Goal: Navigation & Orientation: Find specific page/section

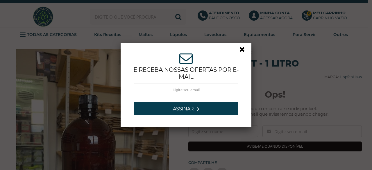
click at [243, 48] on link at bounding box center [245, 51] width 10 height 10
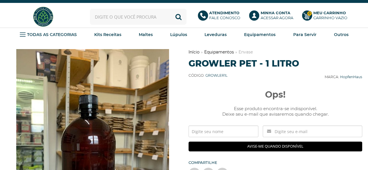
click at [225, 51] on link "Equipamentos" at bounding box center [219, 51] width 30 height 5
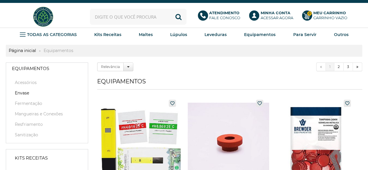
click at [26, 94] on link "Envase" at bounding box center [47, 93] width 70 height 6
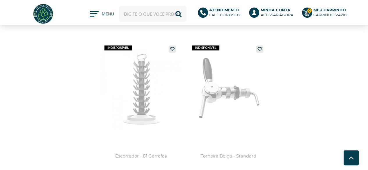
scroll to position [1745, 0]
